Goal: Task Accomplishment & Management: Use online tool/utility

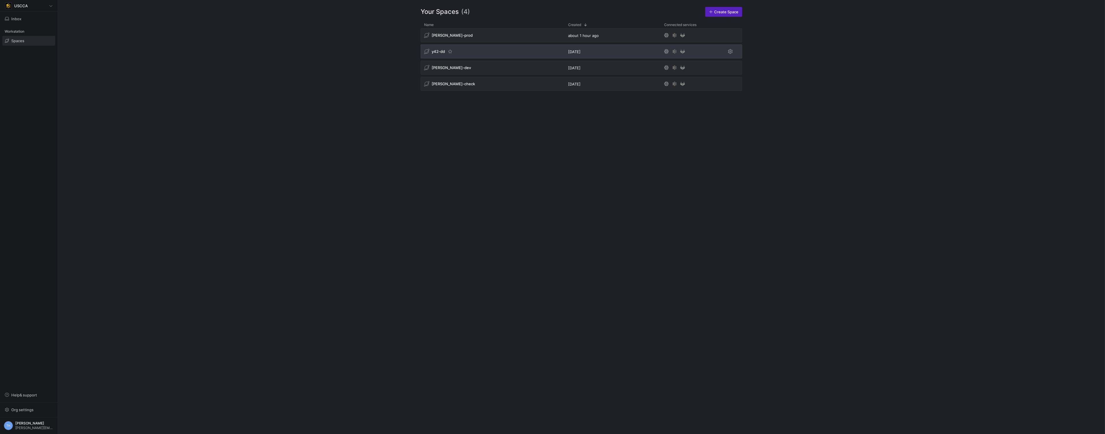
click at [492, 55] on div "y42-dd" at bounding box center [493, 52] width 144 height 14
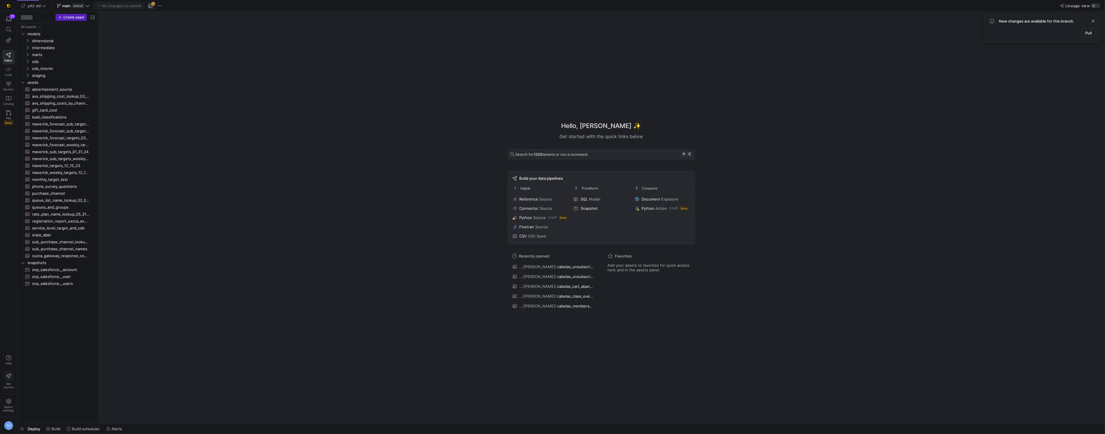
click at [154, 5] on span "button" at bounding box center [150, 5] width 7 height 7
click at [71, 3] on y42-badge "default" at bounding box center [78, 5] width 14 height 5
click at [189, 87] on div at bounding box center [552, 217] width 1105 height 434
click at [50, 69] on span "ods_interim" at bounding box center [56, 68] width 49 height 7
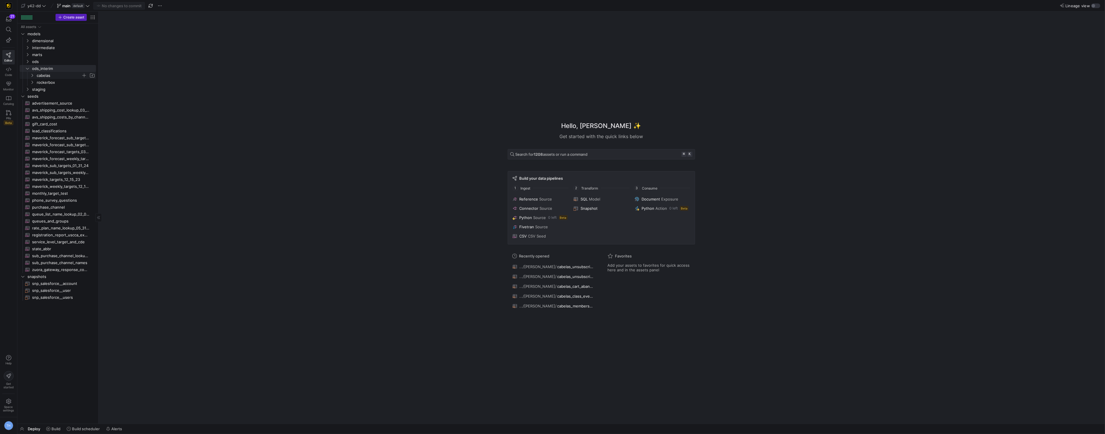
click at [56, 77] on span "cabelas" at bounding box center [59, 75] width 45 height 7
click at [74, 101] on span "cabelas_unsubscribe_int​​​​​​​​​​" at bounding box center [65, 103] width 49 height 7
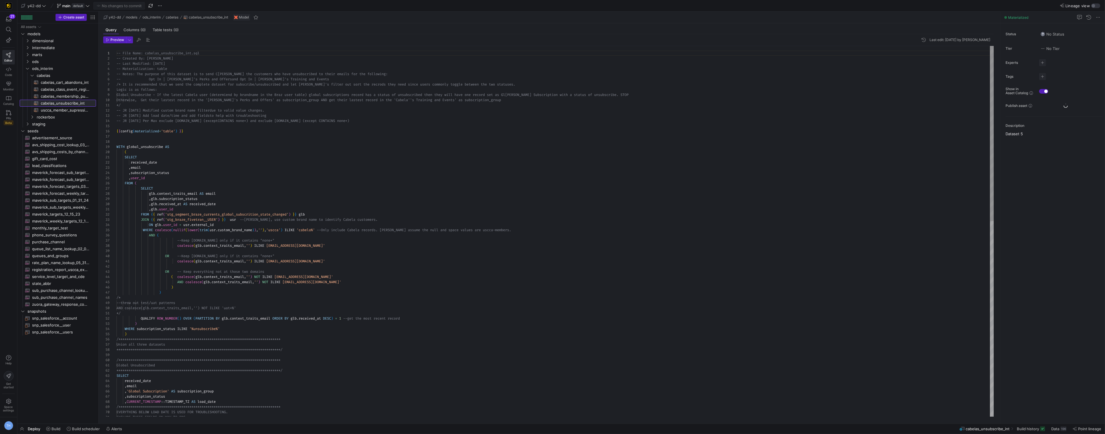
scroll to position [31, 0]
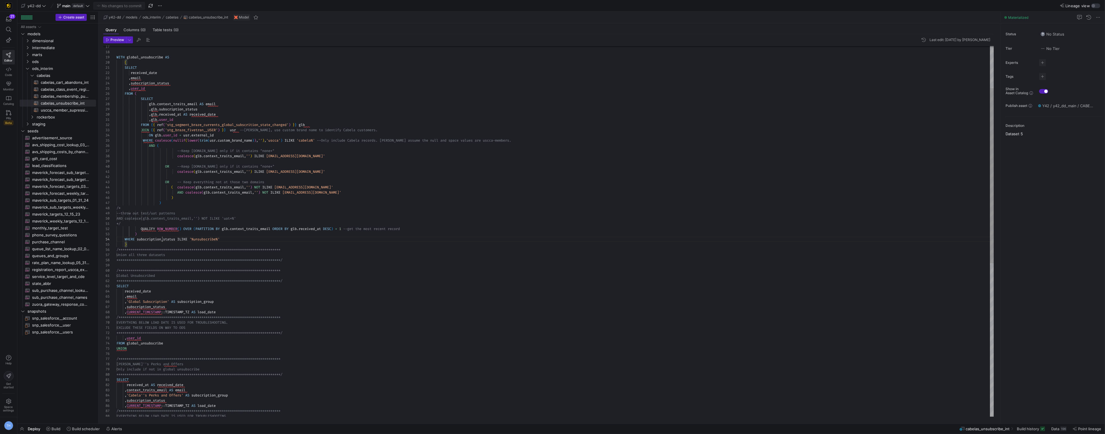
click at [163, 240] on div "WITH global_unsubscribe AS ( SELECT received_date , email , subscription_status…" at bounding box center [556, 349] width 878 height 786
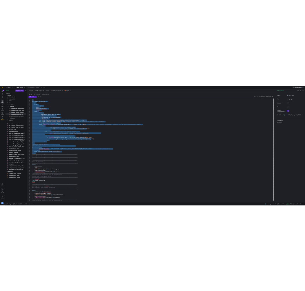
scroll to position [42, 0]
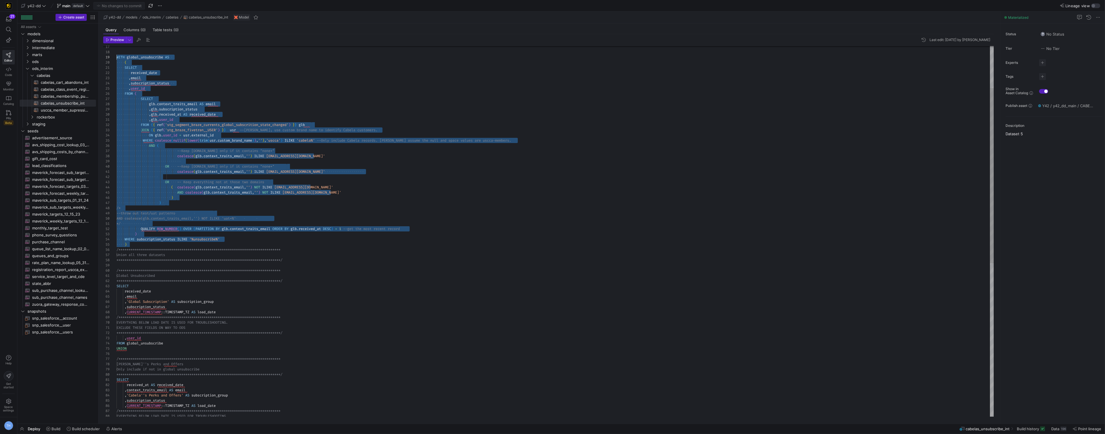
drag, startPoint x: 156, startPoint y: 245, endPoint x: 114, endPoint y: 58, distance: 190.8
click at [114, 59] on div "17 18 19 20 21 22 23 24 25 26 27 28 29 30 31 32 33 34 35 36 37 38 39 40 41 42 4…" at bounding box center [548, 231] width 891 height 371
click at [244, 132] on div "WITH global_unsubscribe AS ( SELECT received_date , email , subscription_status…" at bounding box center [556, 349] width 878 height 786
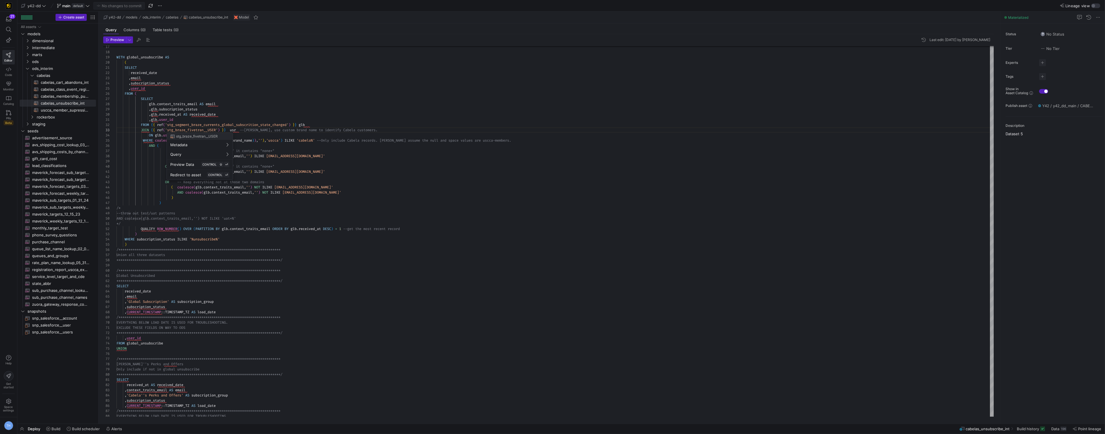
drag, startPoint x: 169, startPoint y: 131, endPoint x: 187, endPoint y: 130, distance: 17.7
click at [187, 130] on div at bounding box center [552, 217] width 1105 height 434
click at [169, 130] on div at bounding box center [552, 217] width 1105 height 434
type textarea ",glb.user_id FROM {{ ref('stg_segment_braze_currents_global_subscrition_state_c…"
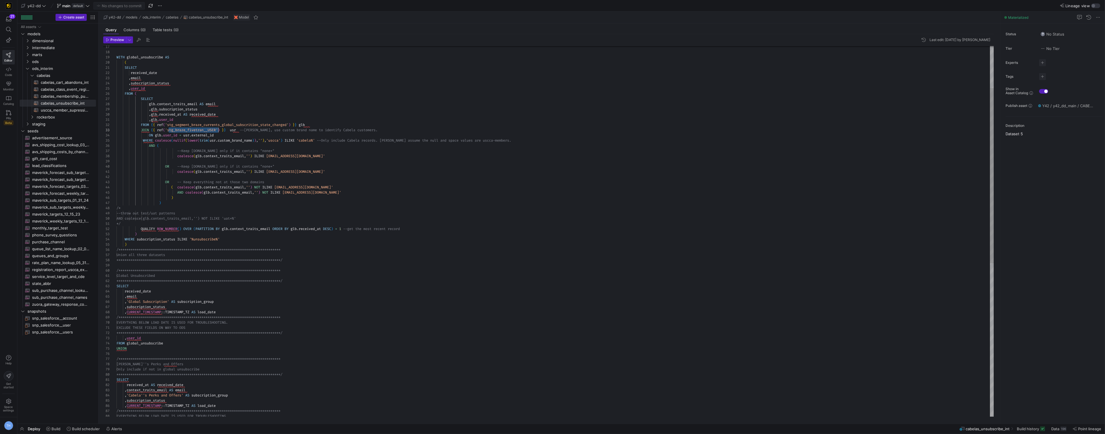
drag, startPoint x: 169, startPoint y: 130, endPoint x: 219, endPoint y: 129, distance: 50.0
click at [219, 129] on div "WITH global_unsubscribe AS ( SELECT received_date , email , subscription_status…" at bounding box center [556, 349] width 878 height 786
